Goal: Task Accomplishment & Management: Use online tool/utility

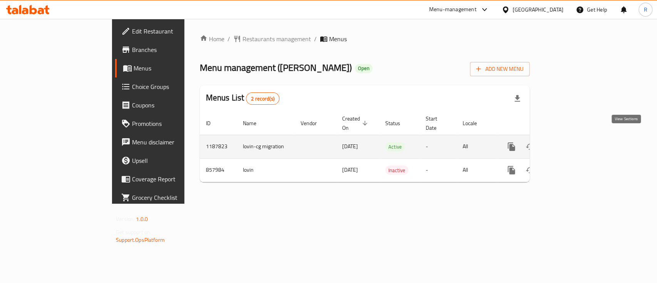
click at [570, 143] on icon "enhanced table" at bounding box center [566, 146] width 7 height 7
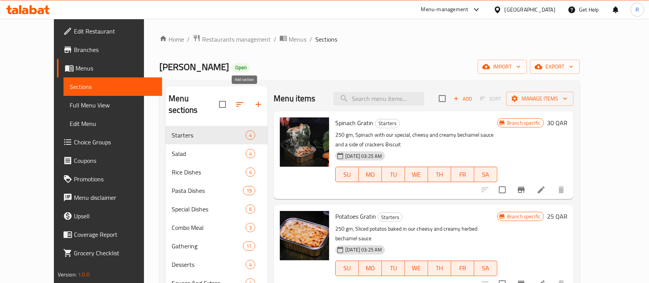
click at [254, 100] on icon "button" at bounding box center [258, 104] width 9 height 9
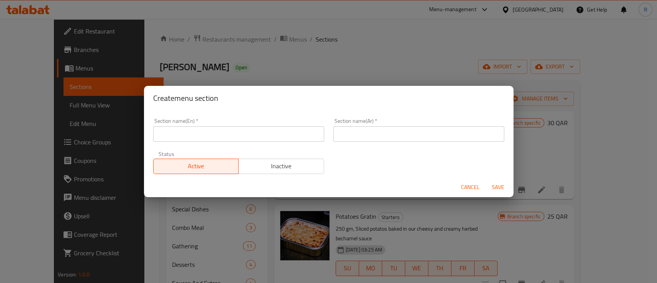
click at [203, 133] on input "text" at bounding box center [238, 133] width 171 height 15
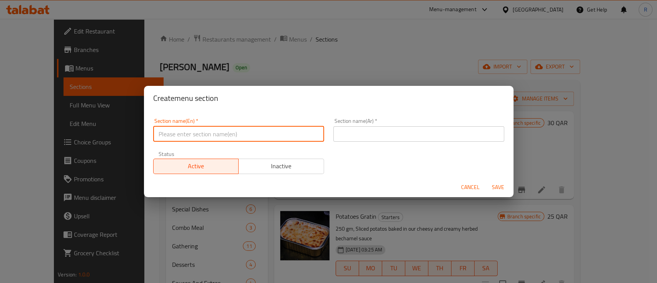
type input "M41"
click at [334, 144] on div "Section name(Ar)   * Section name(Ar) *" at bounding box center [419, 130] width 180 height 33
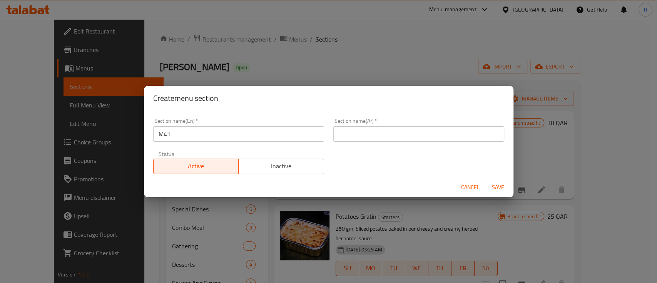
click at [352, 139] on input "text" at bounding box center [418, 133] width 171 height 15
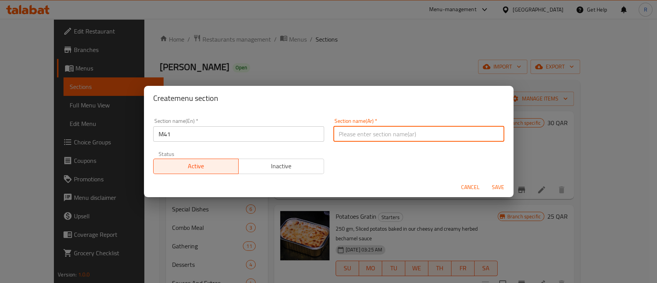
type input "م41"
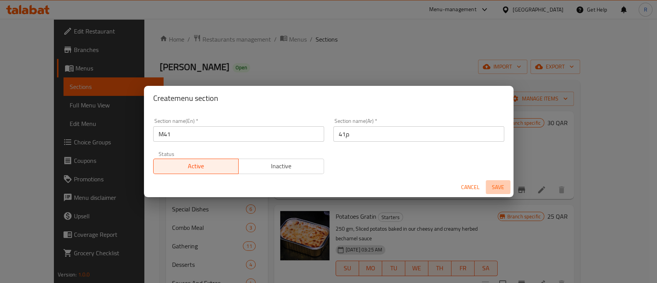
click at [498, 185] on span "Save" at bounding box center [498, 187] width 18 height 10
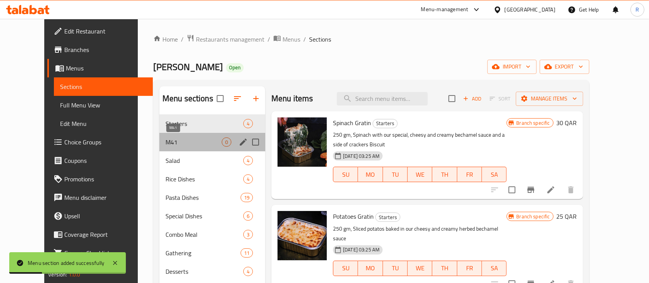
click at [165, 141] on span "M41" at bounding box center [193, 141] width 56 height 9
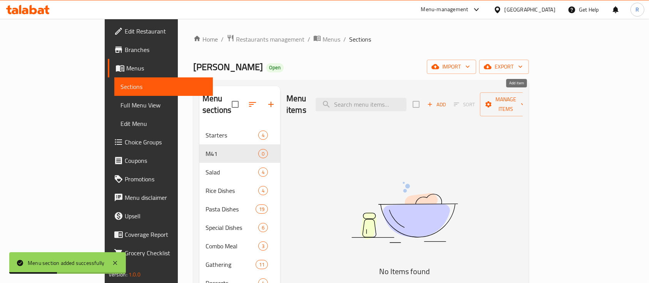
click at [447, 100] on span "Add" at bounding box center [436, 104] width 21 height 9
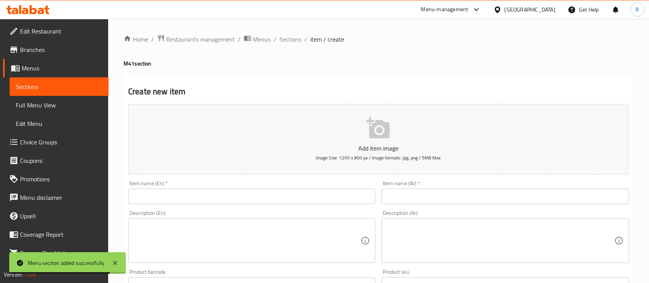
click at [163, 193] on input "text" at bounding box center [251, 196] width 247 height 15
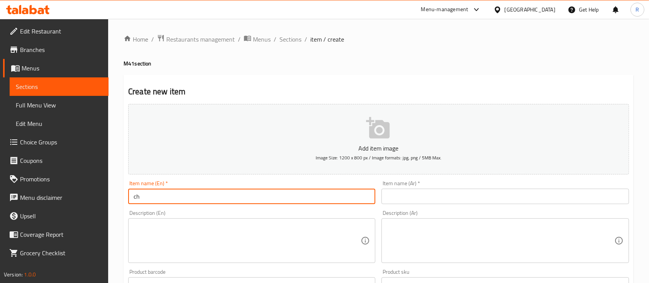
type input "c"
click at [163, 193] on input "Chicken Biryani Regular Meal" at bounding box center [251, 196] width 247 height 15
type input "Chicken Biryani Regular Meal"
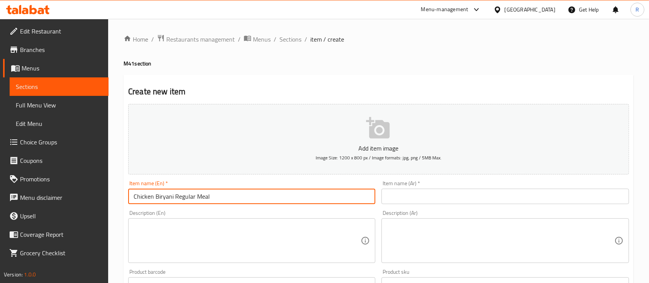
click at [391, 195] on input "text" at bounding box center [504, 196] width 247 height 15
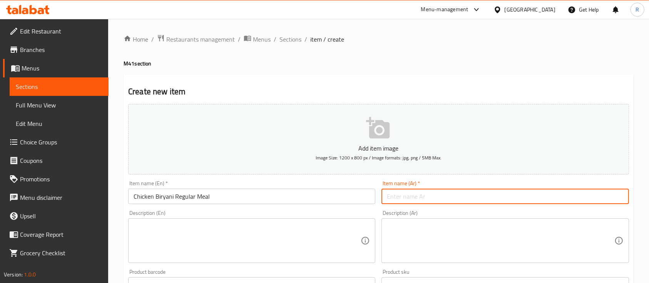
paste input "وجبة برياني دجاج عادية"
type input "وجبة برياني دجاج عادية"
click at [386, 73] on div "Home / Restaurants management / Menus / Sections / item / create M41 section Cr…" at bounding box center [379, 281] width 510 height 494
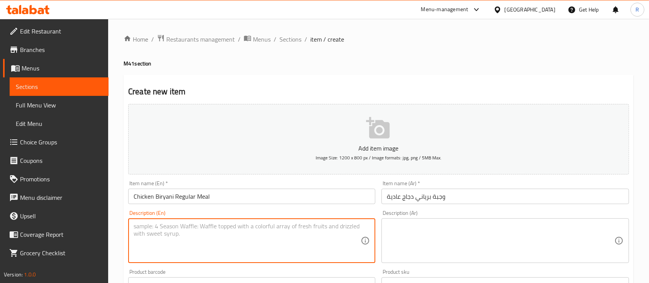
click at [215, 235] on textarea at bounding box center [247, 240] width 227 height 37
click at [286, 230] on textarea "Chicken briyani regular size, Kinza" at bounding box center [247, 240] width 227 height 37
type textarea "Chicken briyani regular size, Kinza"
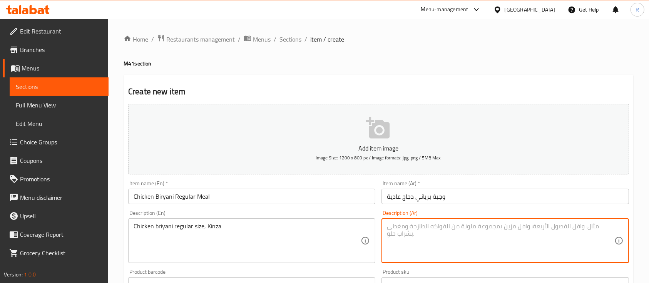
click at [438, 252] on textarea at bounding box center [500, 240] width 227 height 37
paste textarea "برياني دجاج حجم عادي، كينزا"
type textarea "برياني دجاج حجم عادي، كينزا"
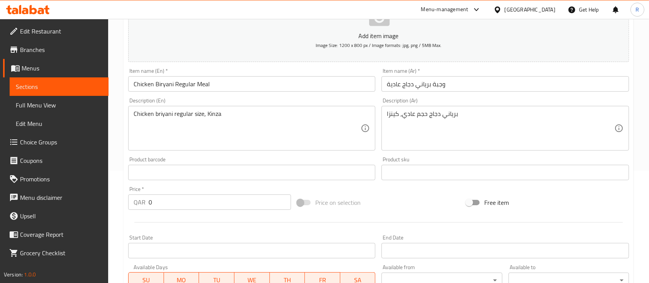
scroll to position [113, 0]
click at [165, 205] on input "0" at bounding box center [220, 201] width 142 height 15
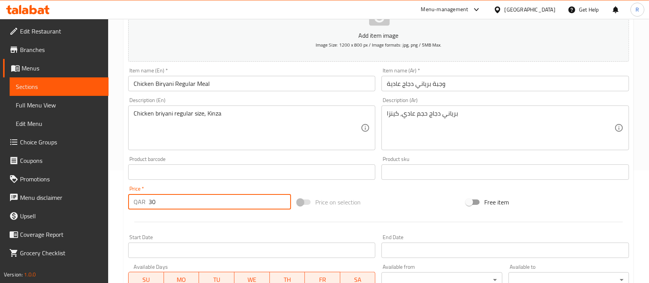
type input "30"
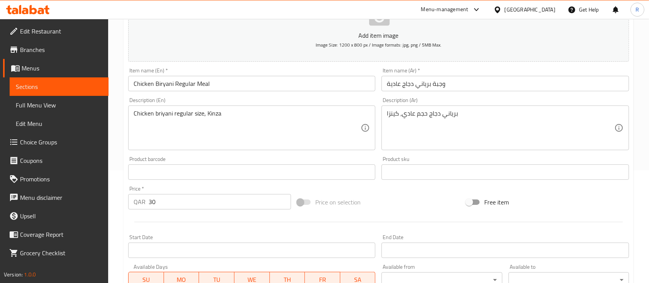
click at [635, 47] on div "Home / Restaurants management / Menus / Sections / item / create M41 section Cr…" at bounding box center [378, 168] width 541 height 525
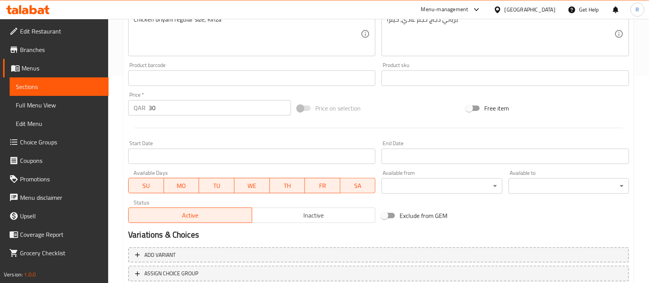
scroll to position [261, 0]
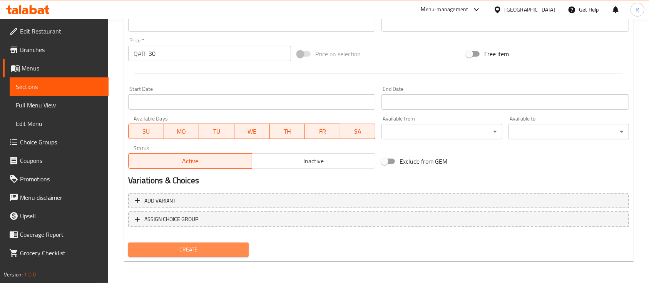
click at [187, 247] on span "Create" at bounding box center [188, 250] width 108 height 10
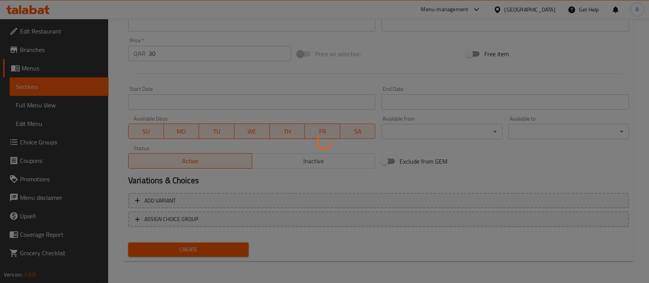
type input "0"
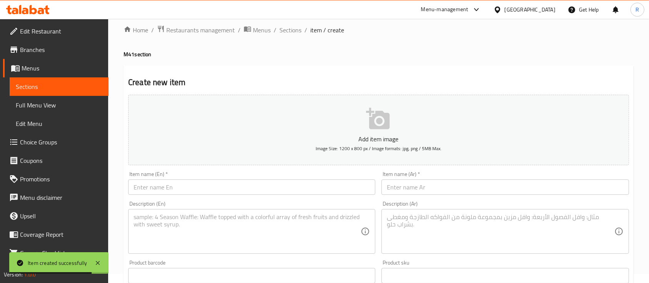
scroll to position [0, 0]
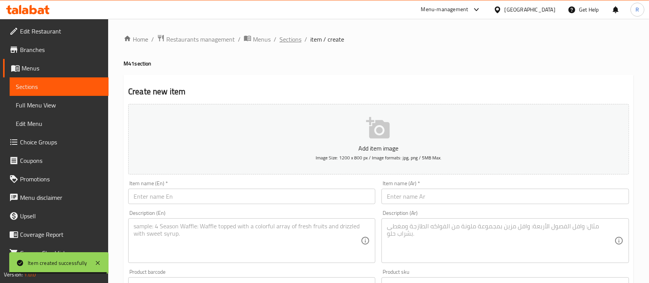
click at [292, 38] on span "Sections" at bounding box center [290, 39] width 22 height 9
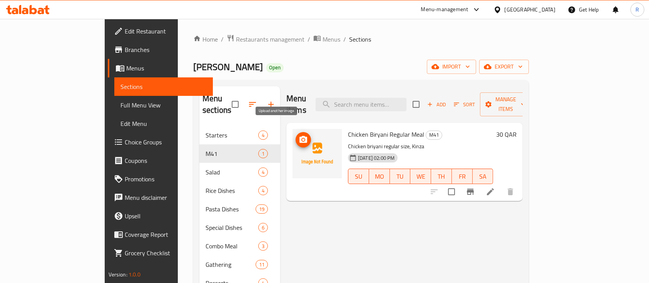
click at [299, 136] on icon "upload picture" at bounding box center [303, 139] width 8 height 7
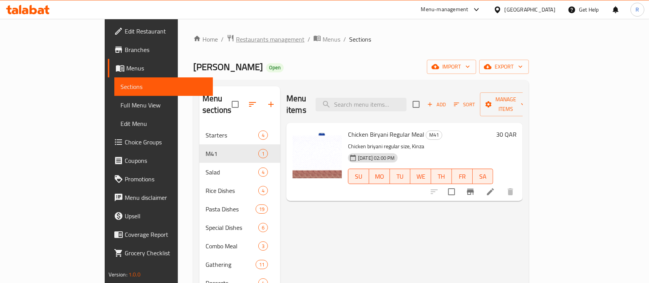
click at [236, 38] on span "Restaurants management" at bounding box center [270, 39] width 69 height 9
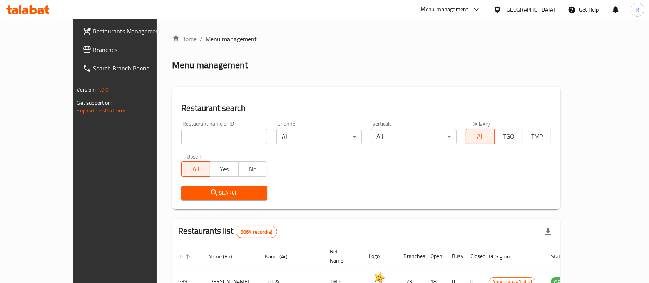
click at [468, 11] on div "Menu-management" at bounding box center [444, 9] width 47 height 9
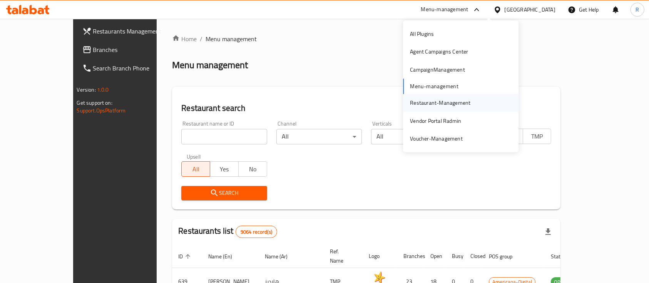
click at [430, 103] on div "Restaurant-Management" at bounding box center [440, 103] width 60 height 8
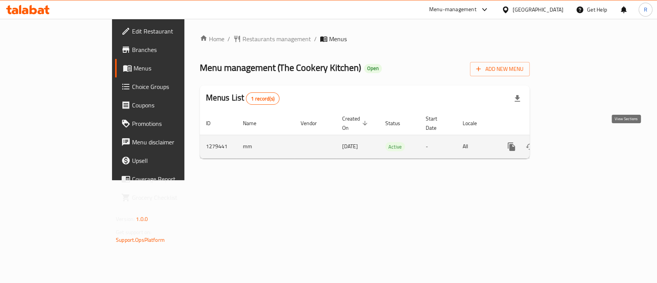
click at [572, 142] on icon "enhanced table" at bounding box center [566, 146] width 9 height 9
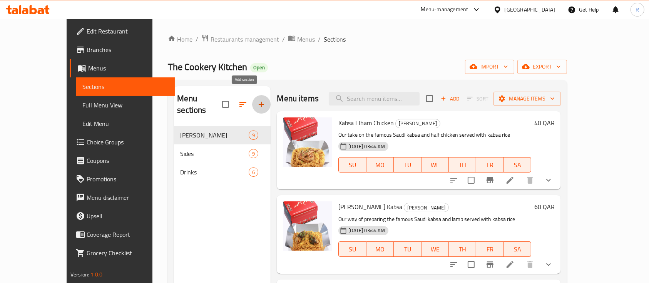
click at [257, 100] on icon "button" at bounding box center [261, 104] width 9 height 9
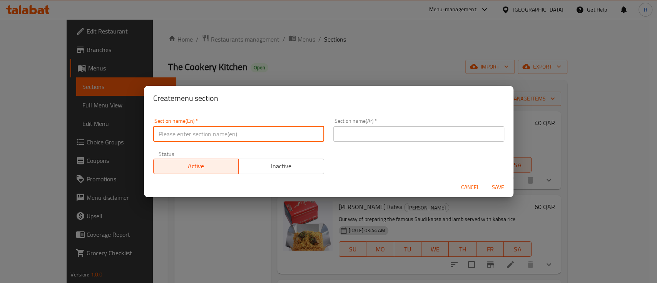
click at [174, 131] on input "text" at bounding box center [238, 133] width 171 height 15
type input "M41"
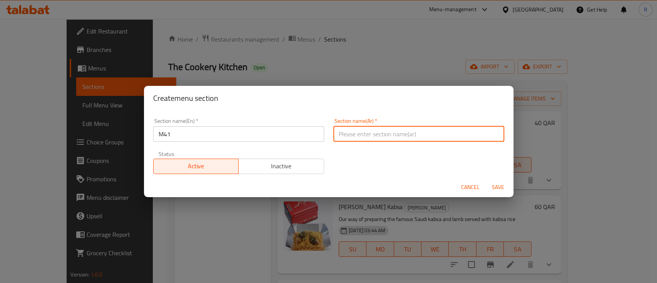
click at [377, 128] on input "text" at bounding box center [418, 133] width 171 height 15
type input "م41"
click at [492, 189] on span "Save" at bounding box center [498, 187] width 18 height 10
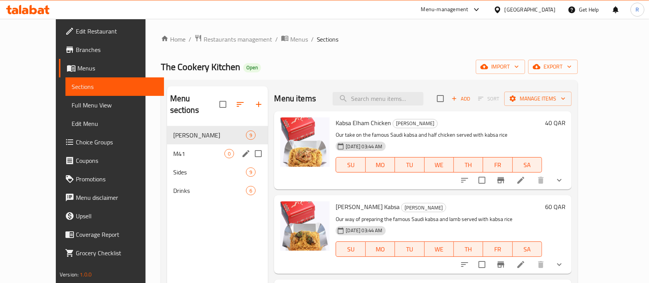
click at [173, 149] on span "M41" at bounding box center [199, 153] width 52 height 9
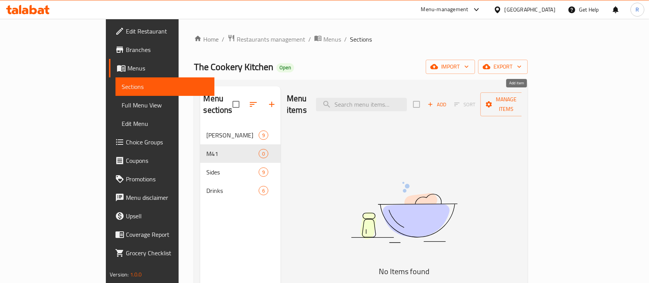
click at [447, 102] on span "Add" at bounding box center [436, 104] width 21 height 9
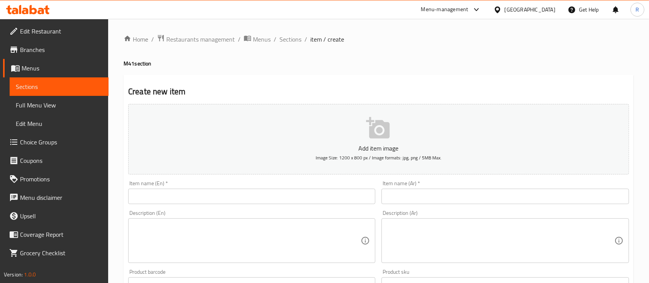
click at [201, 198] on input "text" at bounding box center [251, 196] width 247 height 15
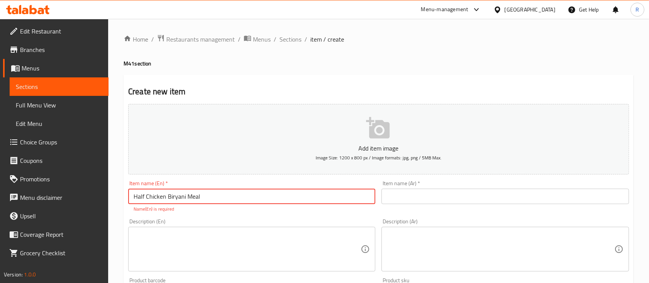
click at [176, 197] on input "Half Chicken Biryani Meal" at bounding box center [251, 196] width 247 height 15
type input "Half Chicken Biryani Meal"
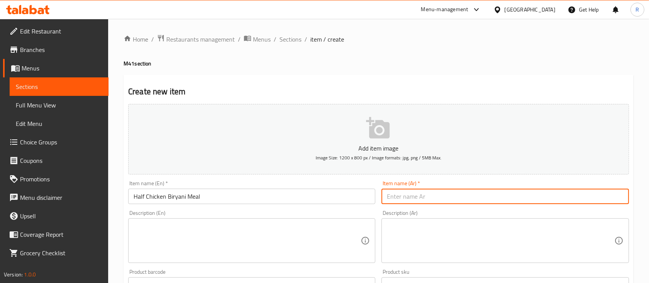
click at [403, 203] on input "text" at bounding box center [504, 196] width 247 height 15
paste input "وجبة برياني نصف دجاج"
type input "وجبة برياني نصف دجاج"
click at [262, 237] on textarea at bounding box center [247, 240] width 227 height 37
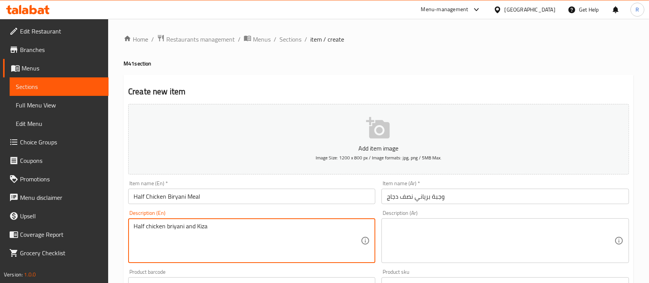
click at [262, 237] on textarea "Half chicken briyani and Kiza" at bounding box center [247, 240] width 227 height 37
click at [262, 237] on textarea "Half chicken briyani and Kinza" at bounding box center [247, 240] width 227 height 37
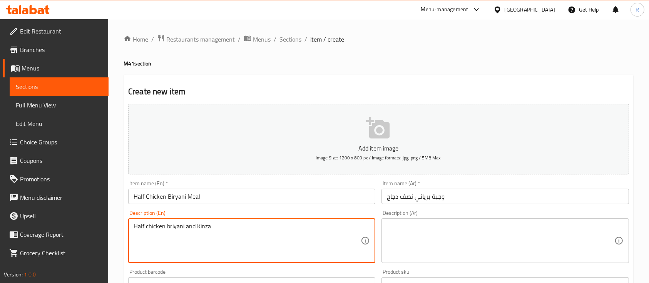
click at [262, 237] on textarea "Half chicken briyani and Kinza" at bounding box center [247, 240] width 227 height 37
type textarea "Half chicken briyani and Kinza"
click at [401, 236] on textarea at bounding box center [500, 240] width 227 height 37
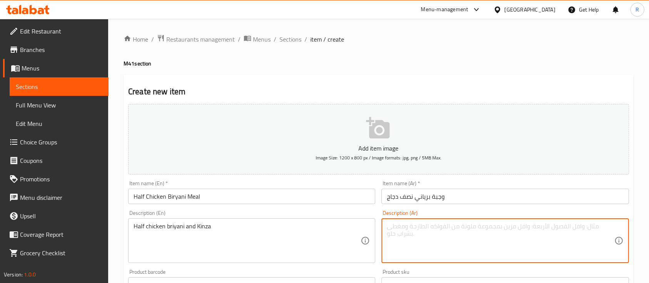
paste textarea "نصف دجاج برياني وكنزا"
type textarea "نصف دجاج برياني وكنزا"
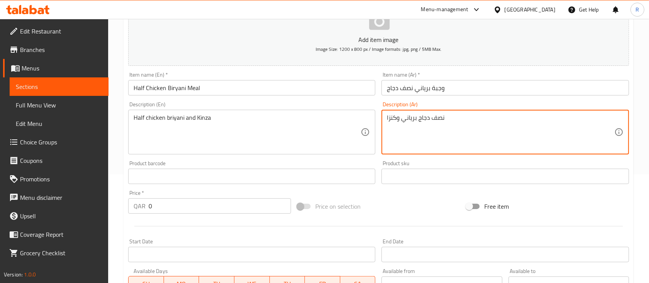
scroll to position [109, 0]
click at [172, 214] on div "Price   * QAR 0 Price *" at bounding box center [209, 201] width 169 height 30
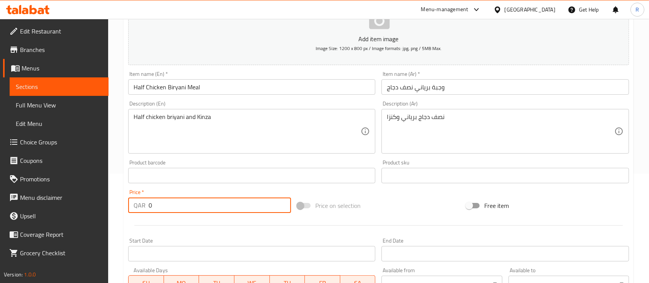
click at [165, 211] on input "0" at bounding box center [220, 204] width 142 height 15
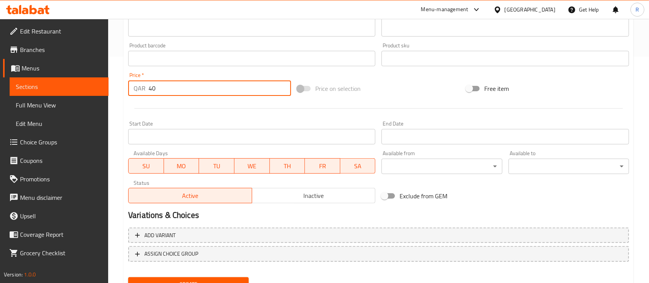
scroll to position [261, 0]
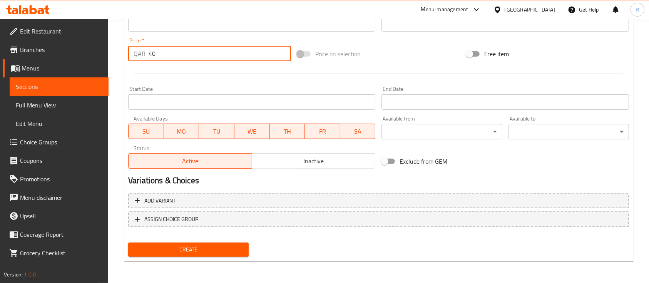
type input "40"
click at [197, 251] on span "Create" at bounding box center [188, 250] width 108 height 10
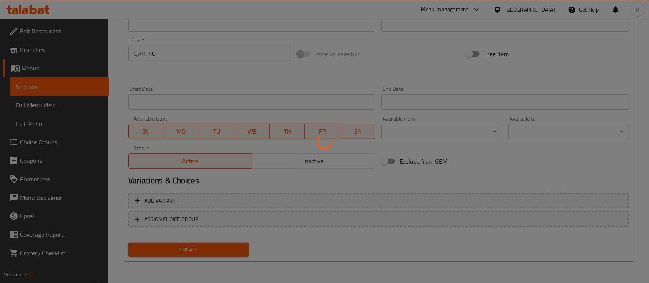
type input "0"
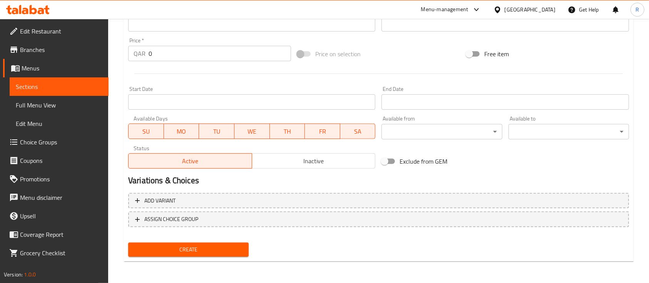
scroll to position [0, 0]
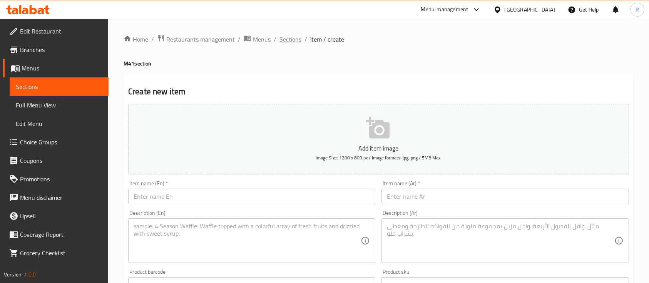
click at [290, 37] on span "Sections" at bounding box center [290, 39] width 22 height 9
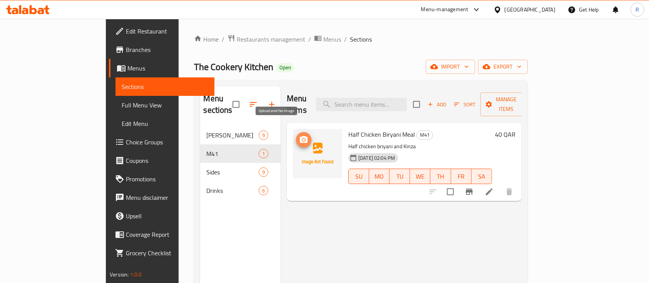
click at [299, 135] on icon "upload picture" at bounding box center [303, 139] width 9 height 9
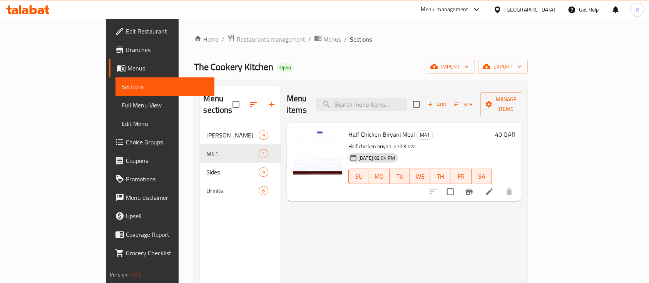
click at [487, 4] on div "Menu-management" at bounding box center [451, 9] width 72 height 18
click at [468, 11] on div "Menu-management" at bounding box center [444, 9] width 47 height 9
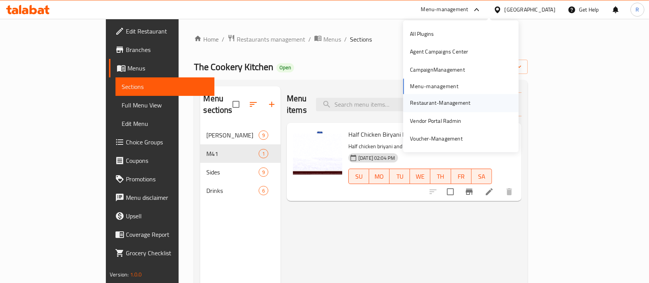
click at [431, 104] on div "Restaurant-Management" at bounding box center [440, 103] width 60 height 8
